Goal: Information Seeking & Learning: Learn about a topic

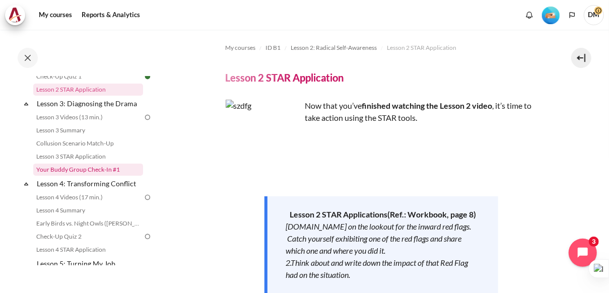
scroll to position [270, 0]
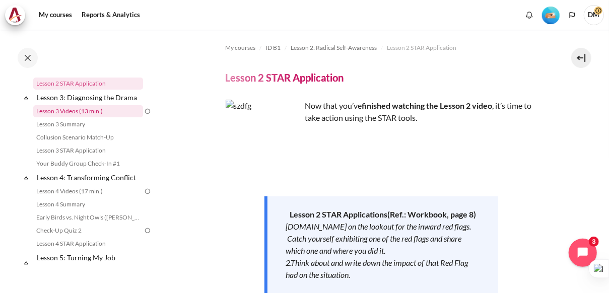
click at [97, 117] on link "Lesson 3 Videos (13 min.)" at bounding box center [88, 111] width 110 height 12
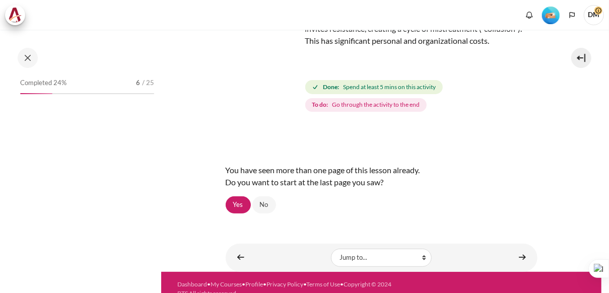
scroll to position [92, 0]
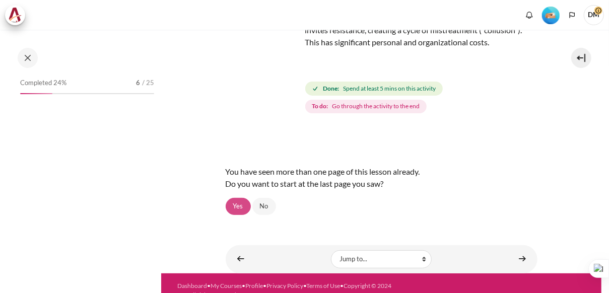
click at [226, 209] on link "Yes" at bounding box center [238, 206] width 25 height 17
click at [237, 207] on link "Yes" at bounding box center [238, 206] width 25 height 17
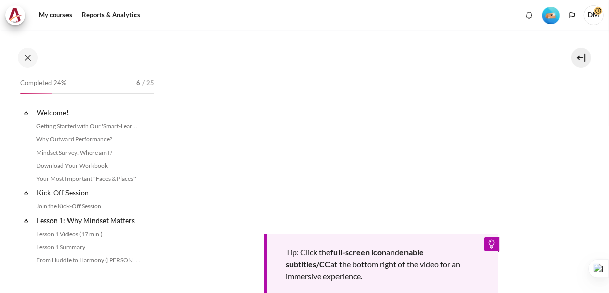
scroll to position [221, 0]
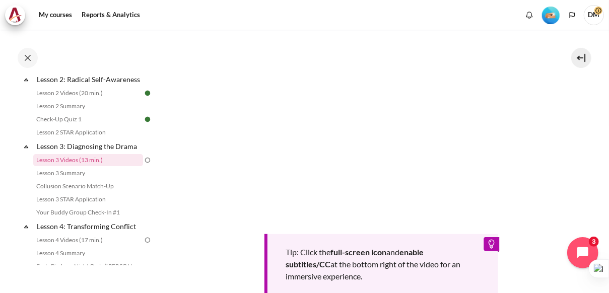
click at [587, 255] on icon "Open chat widget" at bounding box center [589, 253] width 16 height 16
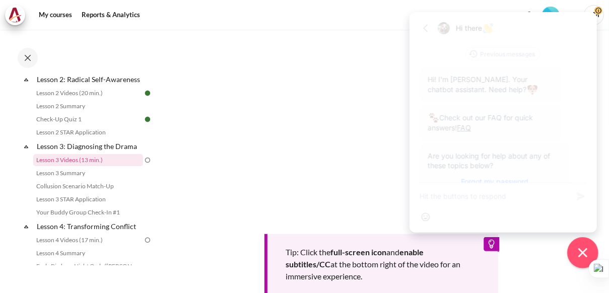
scroll to position [214, 0]
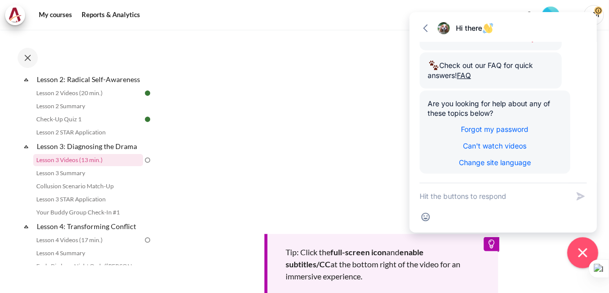
click at [585, 251] on icon "Close chat widget" at bounding box center [582, 252] width 9 height 9
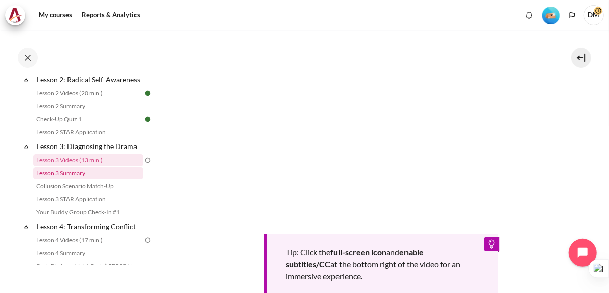
click at [88, 179] on link "Lesson 3 Summary" at bounding box center [88, 173] width 110 height 12
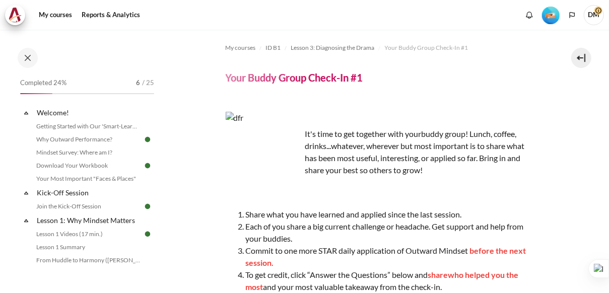
scroll to position [274, 0]
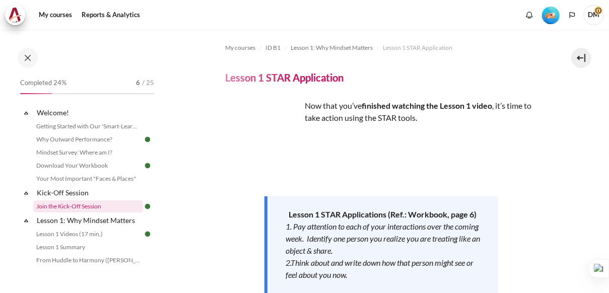
scroll to position [116, 0]
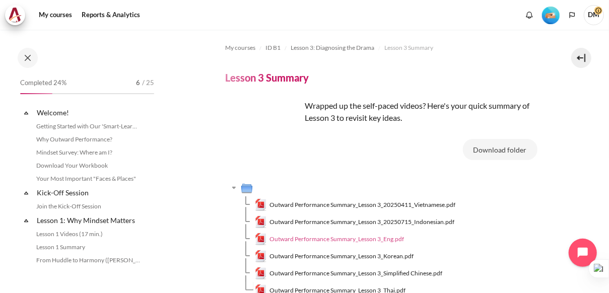
scroll to position [234, 0]
